Goal: Use online tool/utility

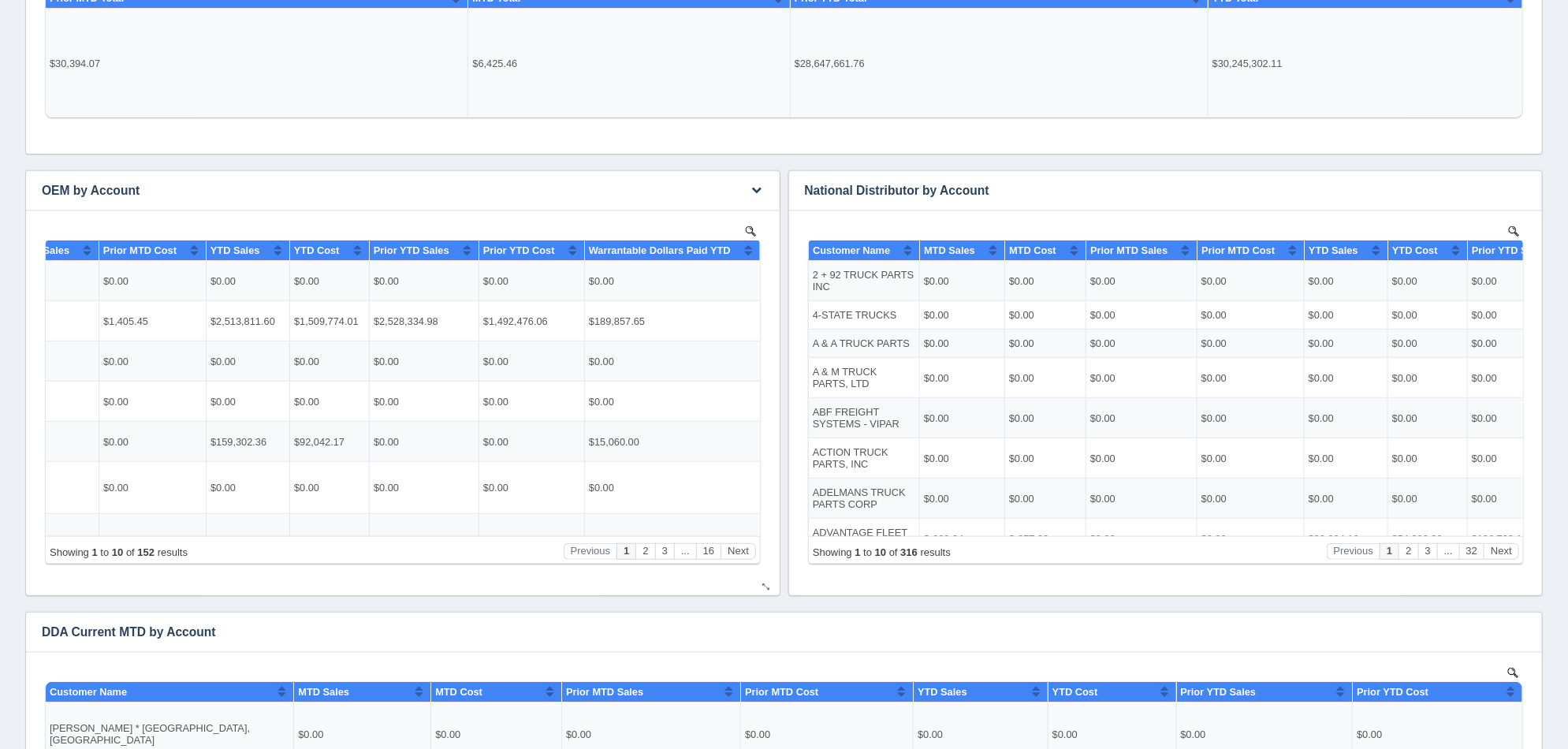
scroll to position [0, 444]
click at [761, 187] on icon "button" at bounding box center [757, 190] width 10 height 10
click at [731, 205] on link "Edit chart" at bounding box center [705, 214] width 126 height 23
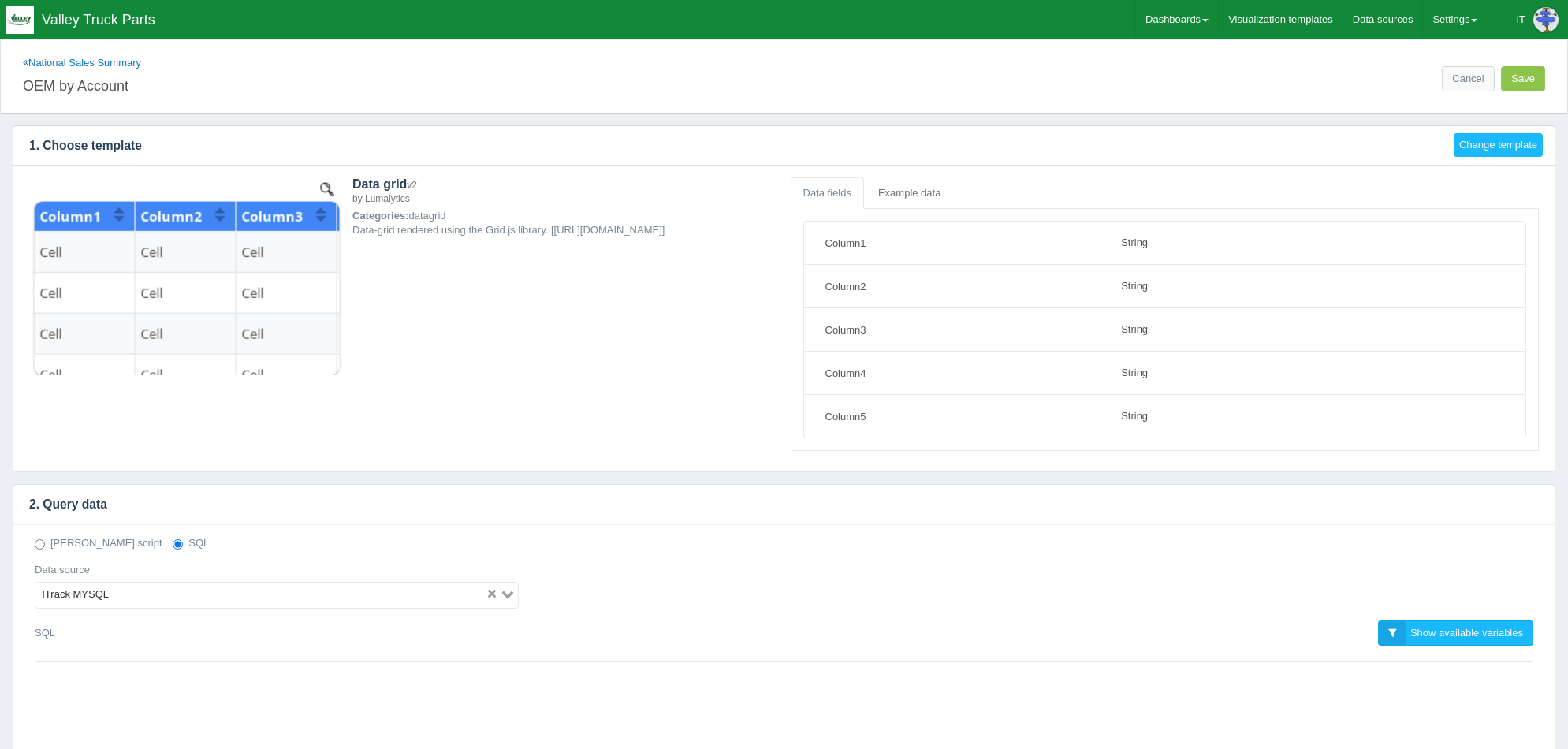
select select "string"
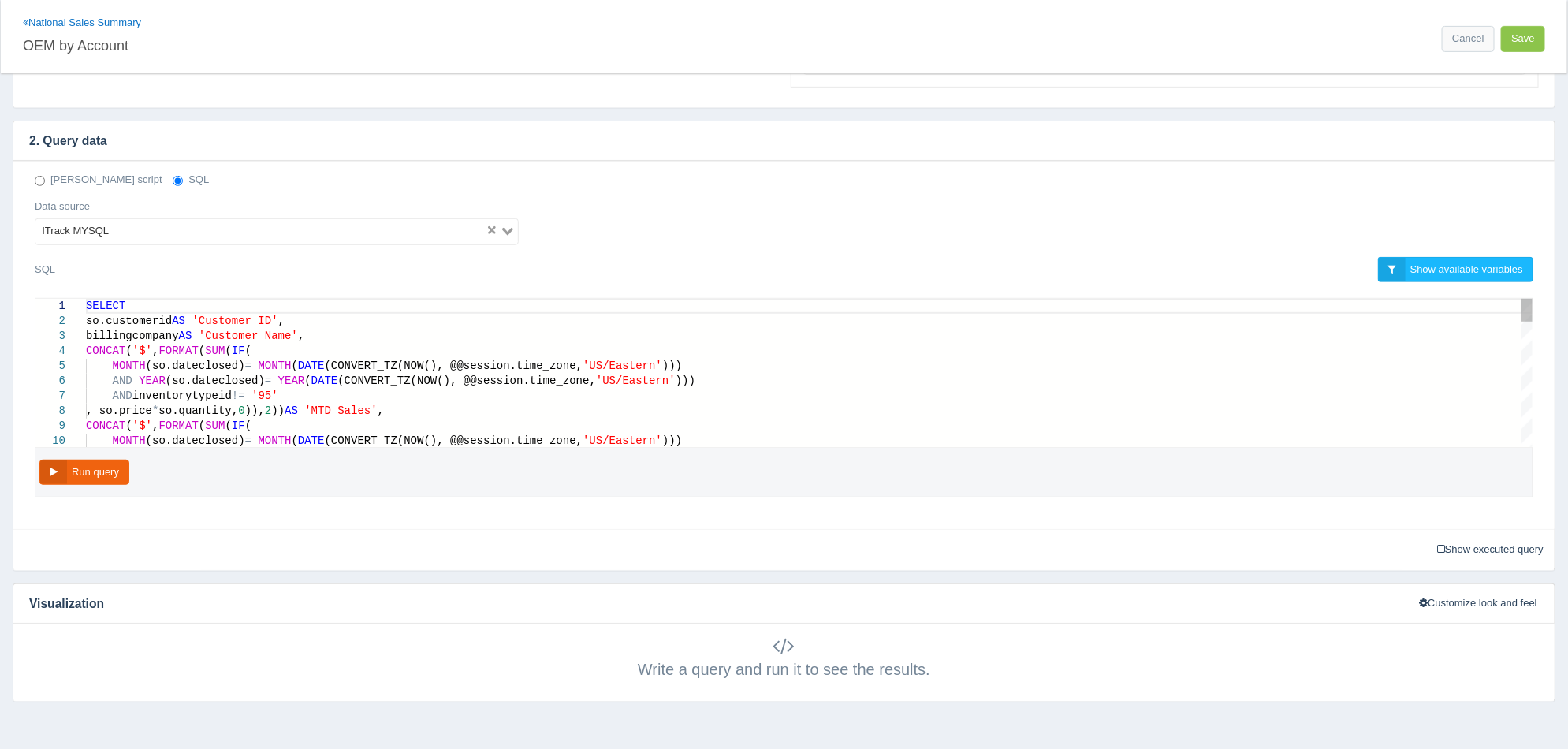
scroll to position [416, 0]
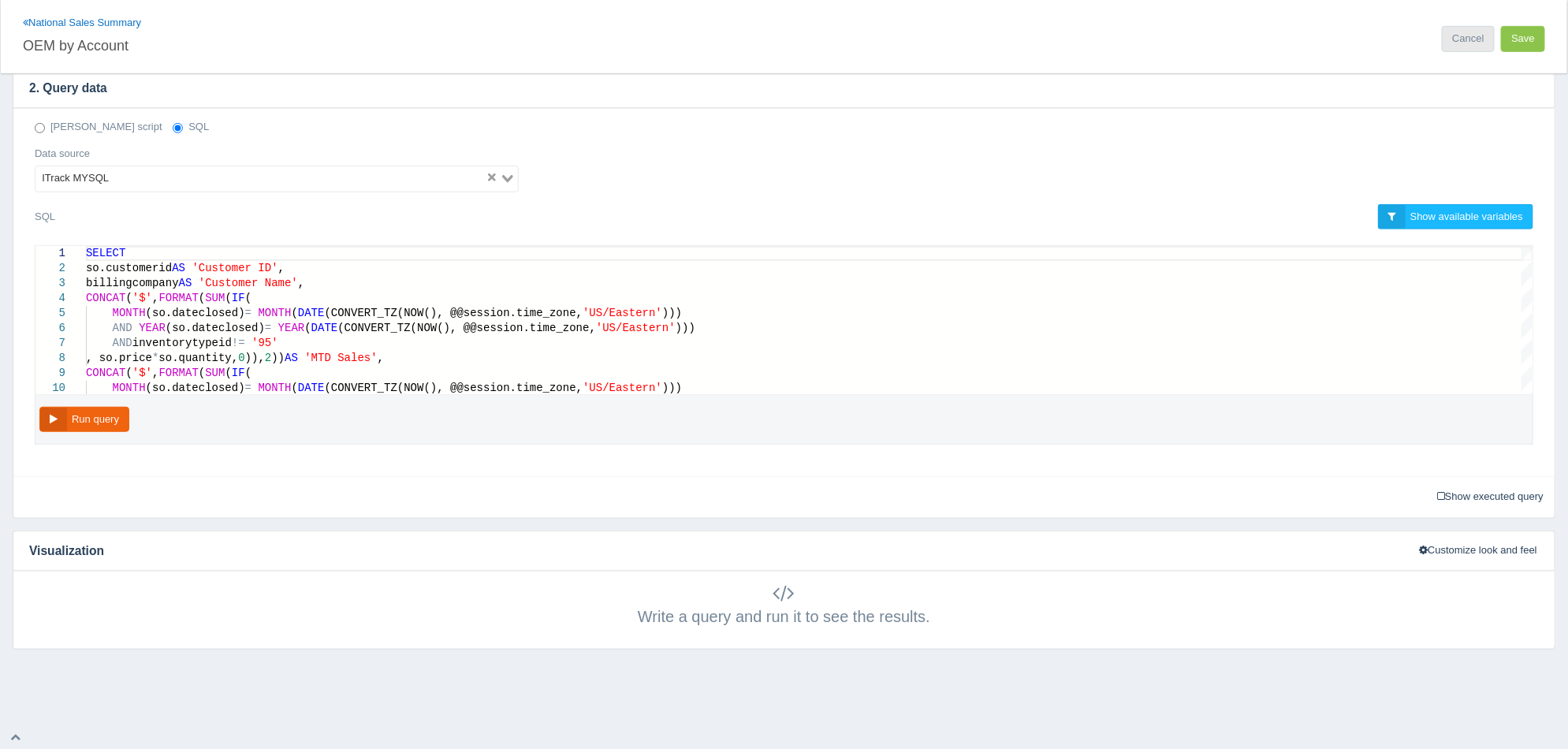
click at [1482, 41] on div "Cancel Save" at bounding box center [1168, 33] width 768 height 36
click at [1477, 42] on link "Cancel" at bounding box center [1468, 38] width 52 height 26
